Goal: Obtain resource: Download file/media

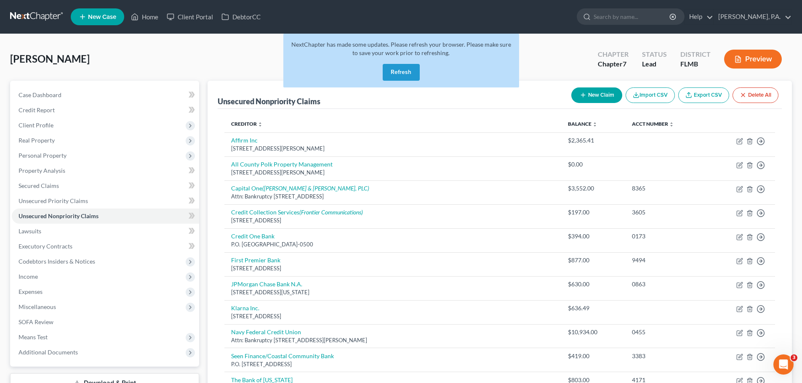
click at [407, 75] on button "Refresh" at bounding box center [401, 72] width 37 height 17
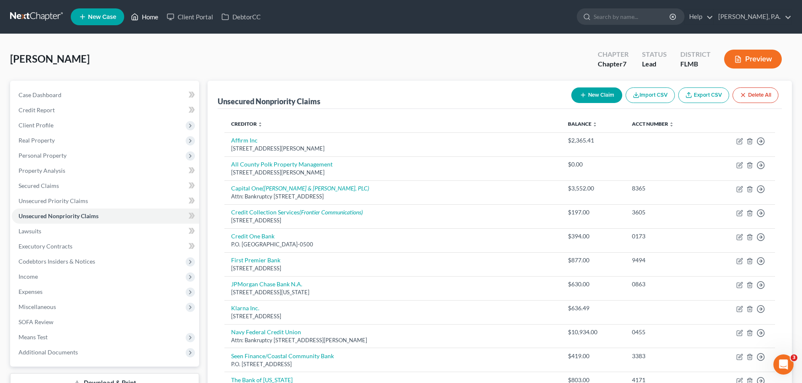
click at [138, 16] on icon at bounding box center [135, 17] width 8 height 10
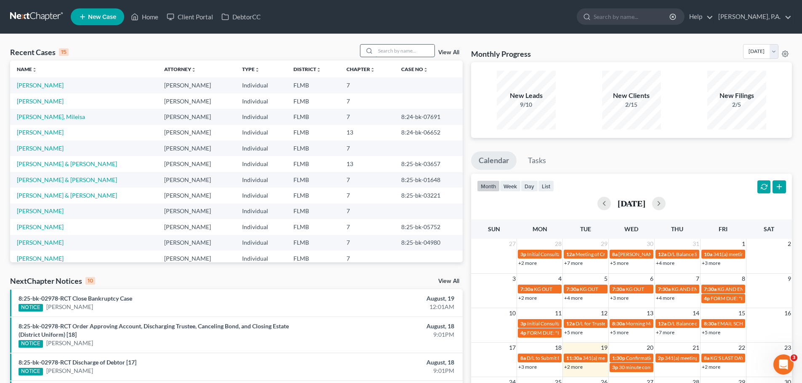
click at [387, 55] on input "search" at bounding box center [404, 51] width 59 height 12
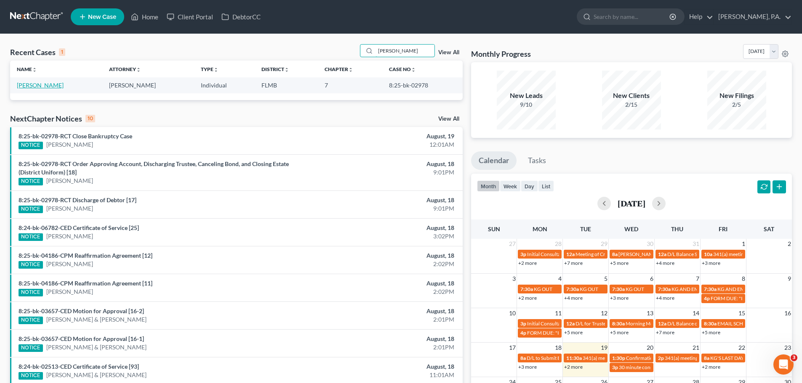
type input "[PERSON_NAME]"
click at [35, 83] on link "[PERSON_NAME]" at bounding box center [40, 85] width 47 height 7
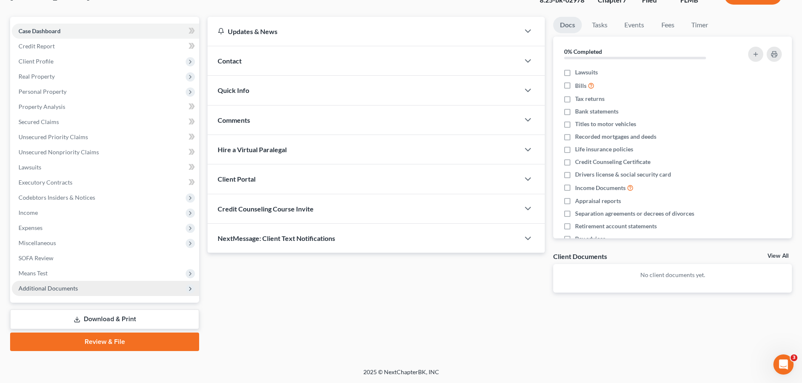
click at [104, 287] on span "Additional Documents" at bounding box center [105, 288] width 187 height 15
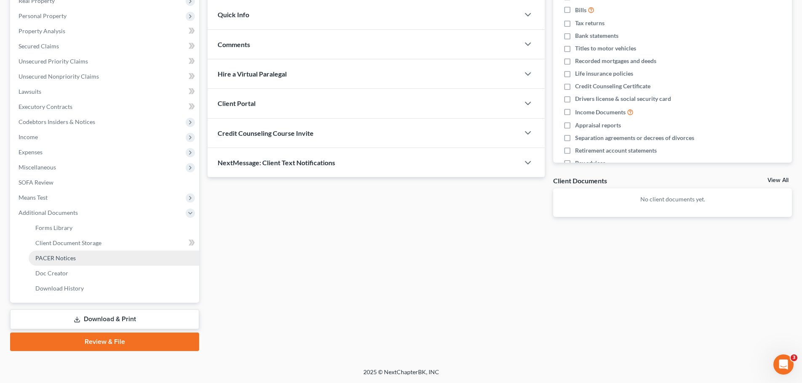
click at [89, 260] on link "PACER Notices" at bounding box center [114, 258] width 170 height 15
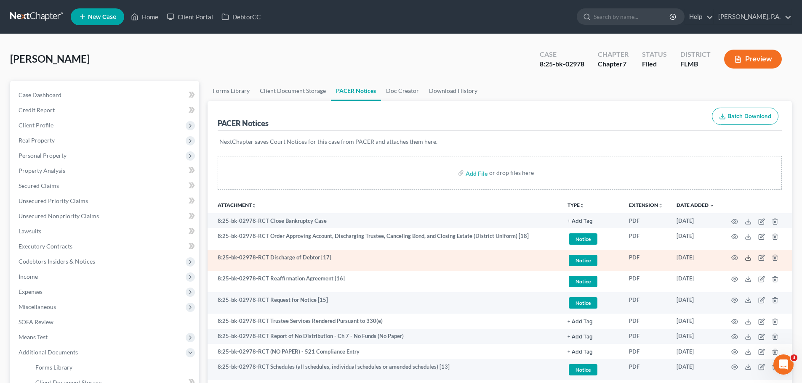
click at [749, 259] on icon at bounding box center [747, 258] width 7 height 7
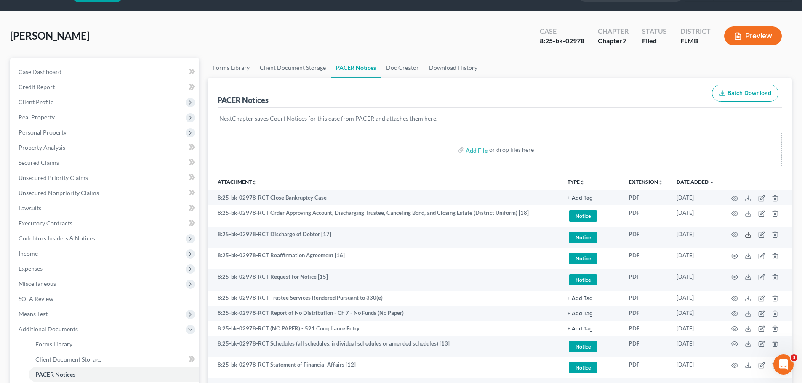
scroll to position [42, 0]
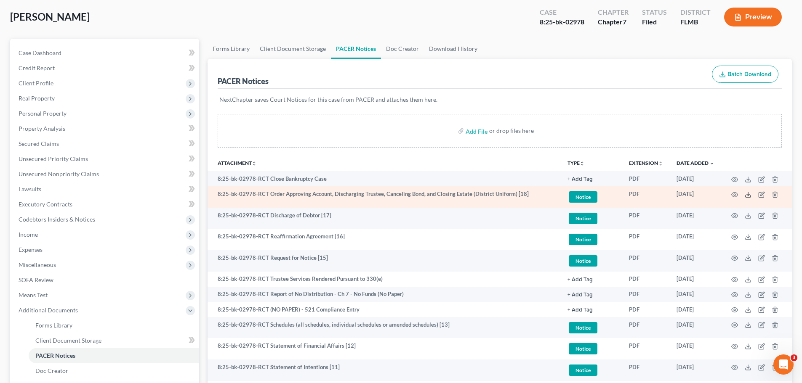
click at [751, 197] on icon at bounding box center [747, 194] width 7 height 7
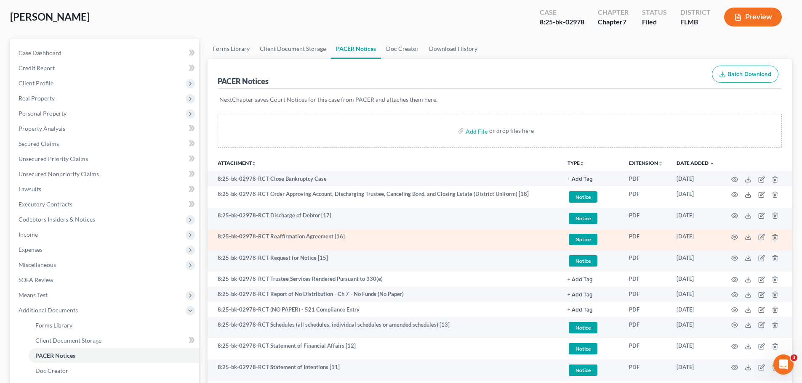
scroll to position [0, 0]
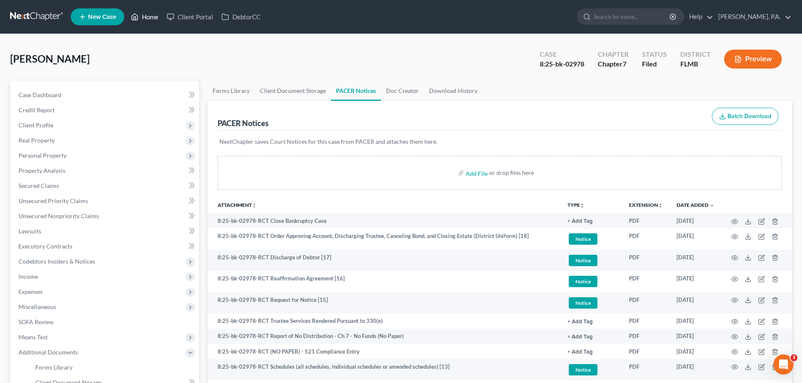
click at [149, 17] on link "Home" at bounding box center [145, 16] width 36 height 15
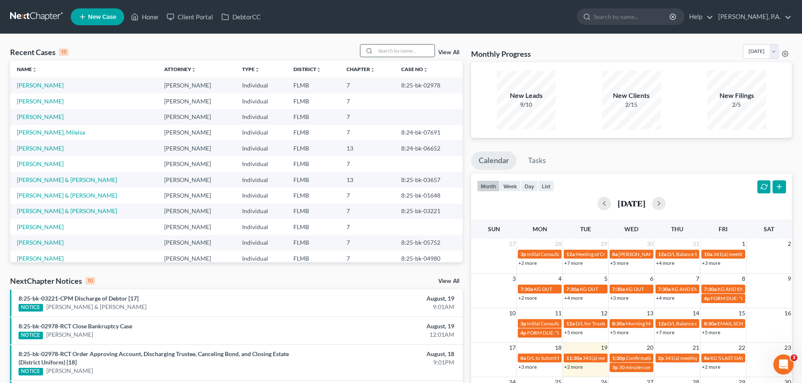
click at [402, 55] on input "search" at bounding box center [404, 51] width 59 height 12
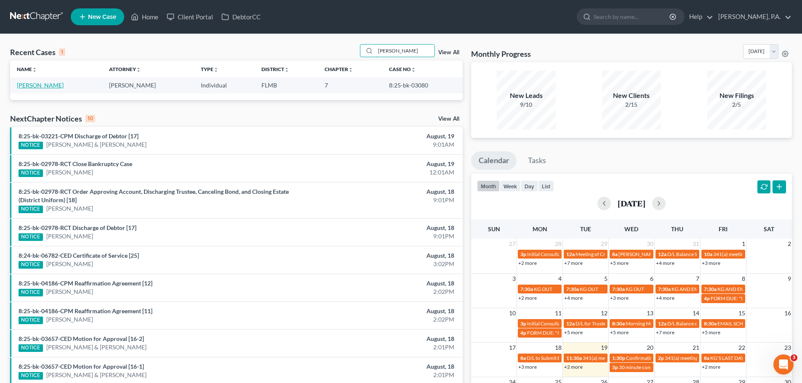
type input "[PERSON_NAME]"
click at [31, 88] on link "[PERSON_NAME]" at bounding box center [40, 85] width 47 height 7
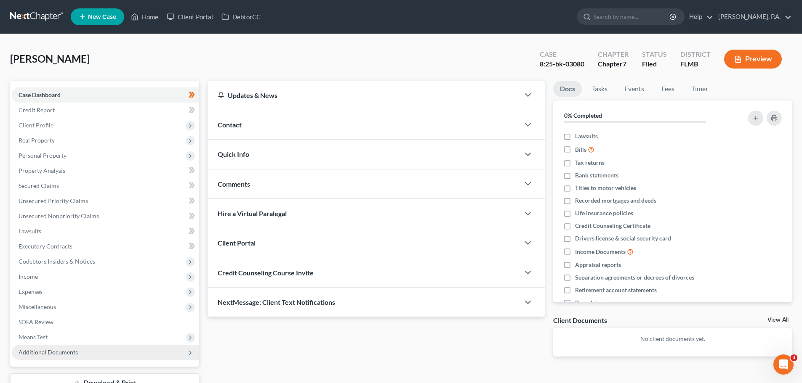
click at [117, 346] on span "Additional Documents" at bounding box center [105, 352] width 187 height 15
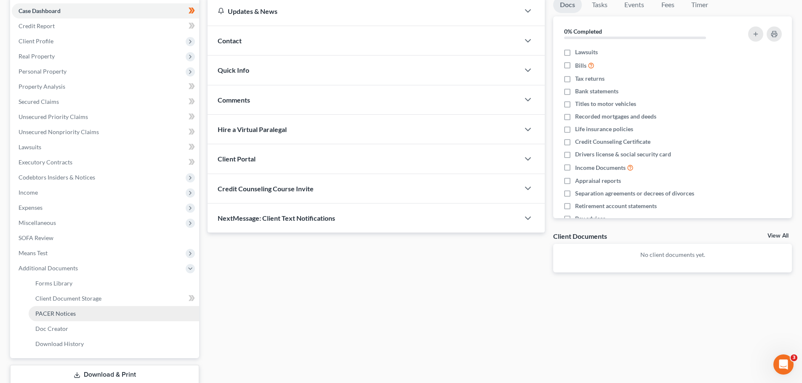
click at [91, 313] on link "PACER Notices" at bounding box center [114, 313] width 170 height 15
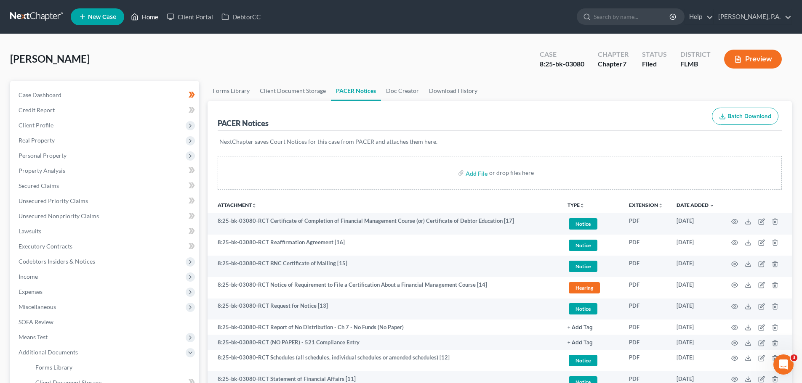
click at [158, 13] on link "Home" at bounding box center [145, 16] width 36 height 15
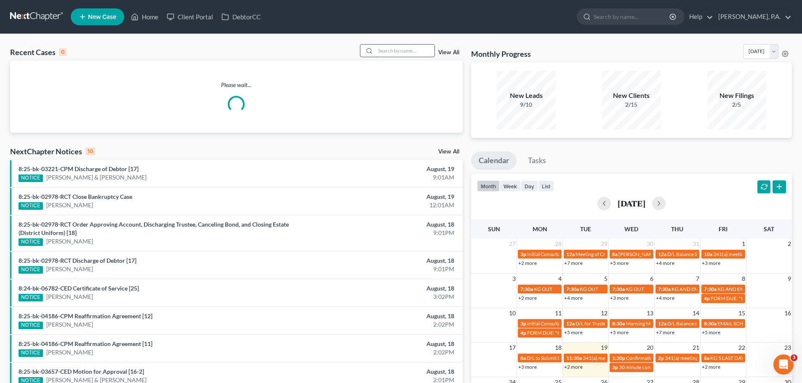
click at [402, 45] on input "search" at bounding box center [404, 51] width 59 height 12
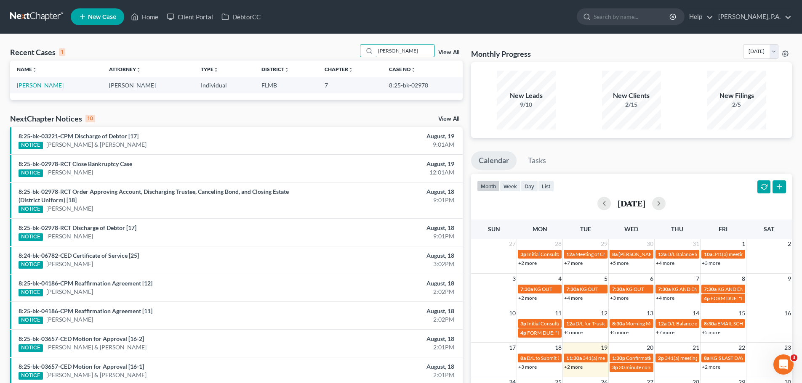
type input "[PERSON_NAME]"
click at [37, 84] on link "[PERSON_NAME]" at bounding box center [40, 85] width 47 height 7
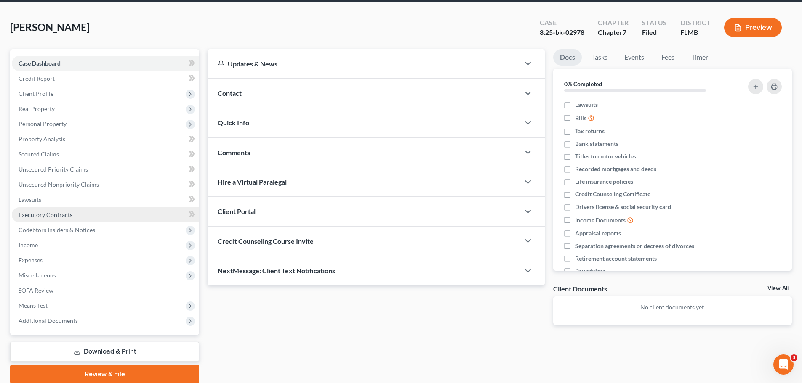
scroll to position [64, 0]
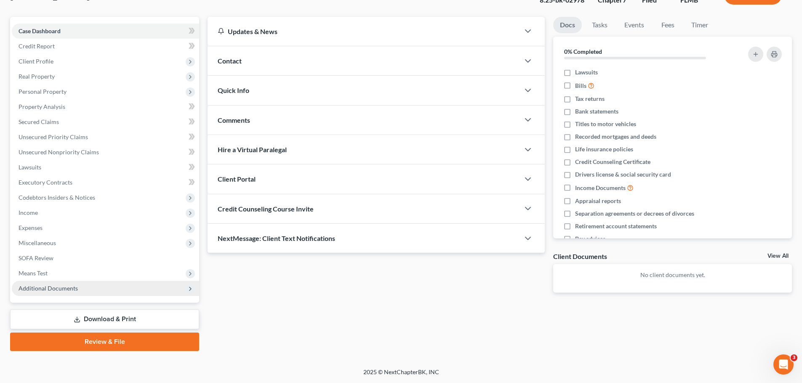
click at [143, 291] on span "Additional Documents" at bounding box center [105, 288] width 187 height 15
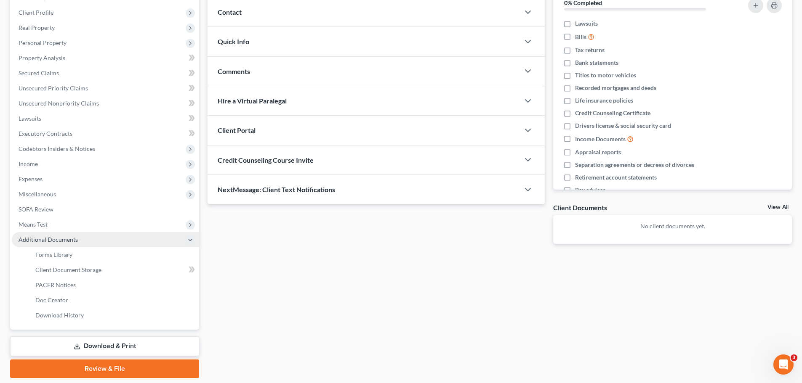
scroll to position [140, 0]
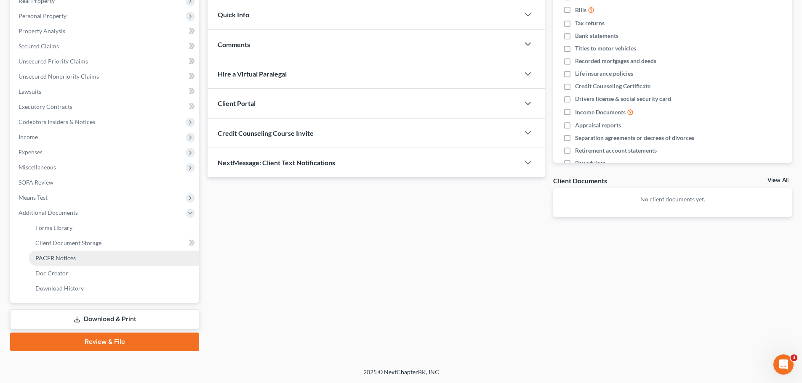
click at [48, 258] on span "PACER Notices" at bounding box center [55, 258] width 40 height 7
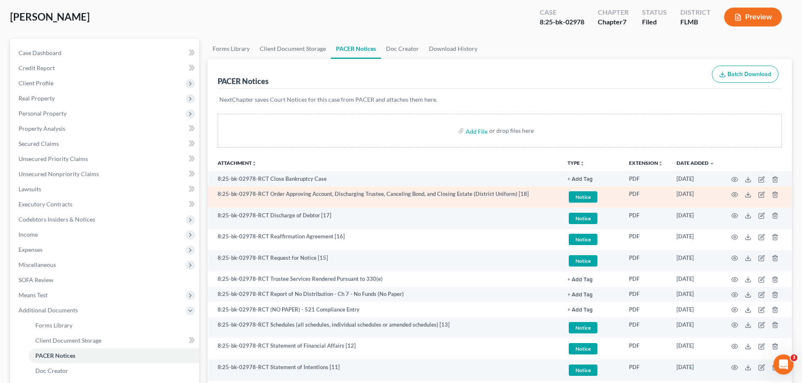
scroll to position [84, 0]
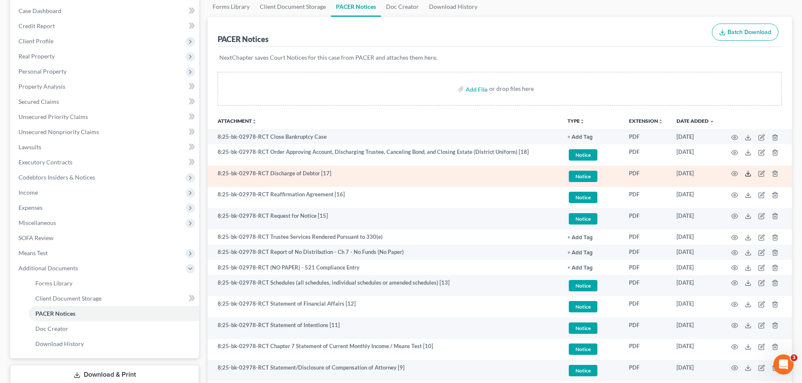
click at [749, 172] on icon at bounding box center [747, 173] width 7 height 7
